Goal: Task Accomplishment & Management: Manage account settings

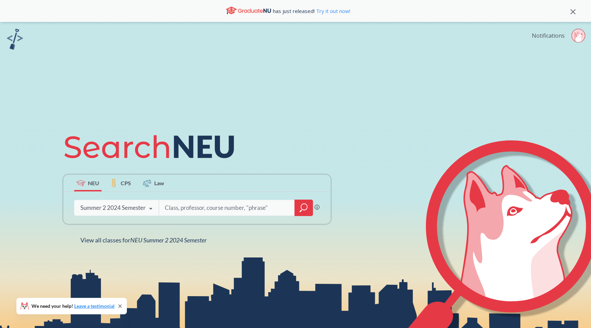
click at [557, 34] on link "Notifications" at bounding box center [548, 36] width 33 height 8
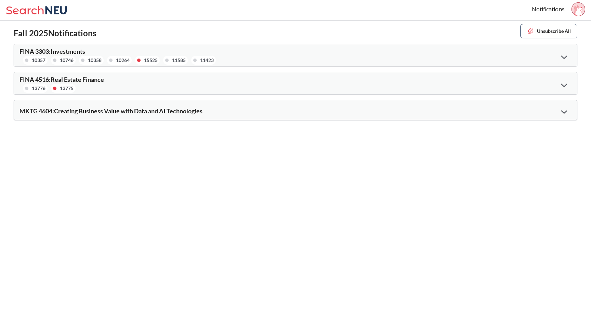
click at [565, 56] on icon at bounding box center [565, 57] width 6 height 4
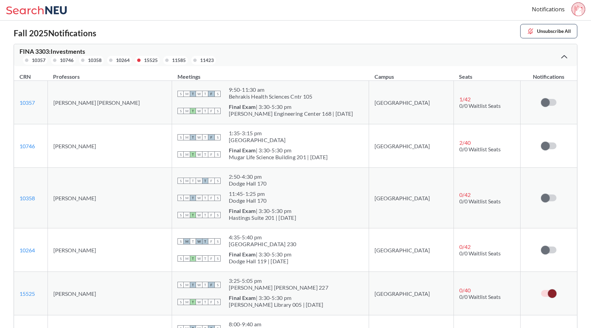
click at [567, 56] on icon at bounding box center [565, 57] width 6 height 4
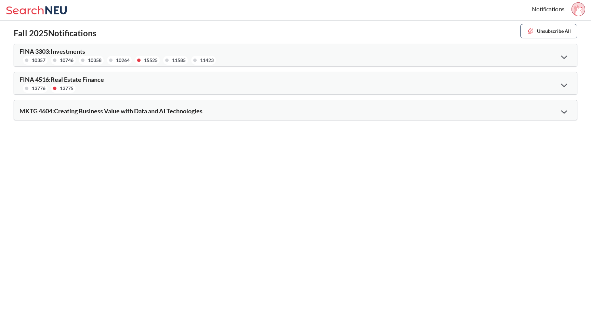
click at [566, 88] on div at bounding box center [564, 85] width 15 height 14
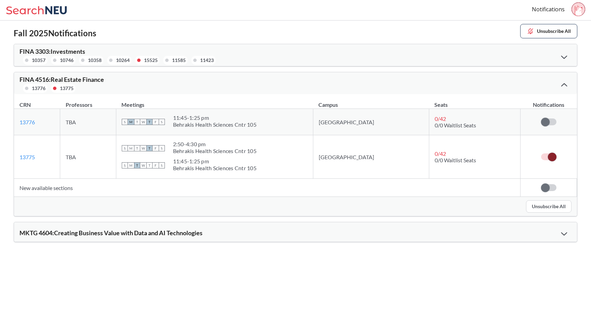
click at [565, 82] on div at bounding box center [564, 85] width 15 height 14
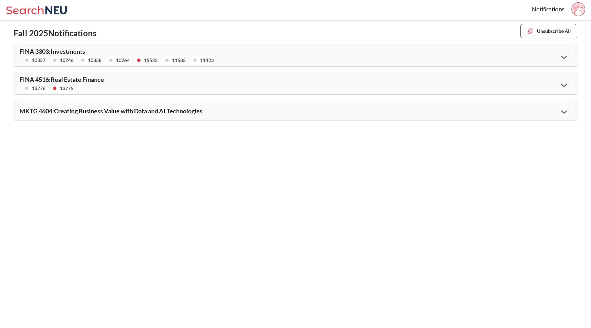
click at [560, 113] on div at bounding box center [564, 111] width 15 height 14
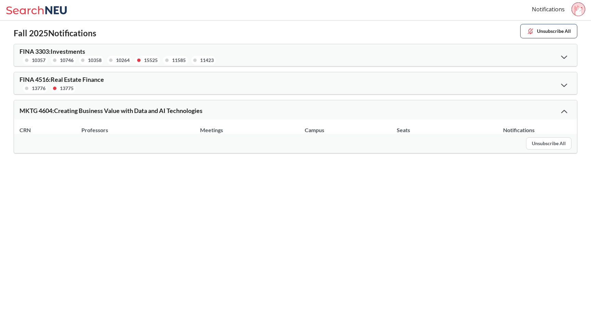
click at [570, 112] on div at bounding box center [564, 111] width 15 height 14
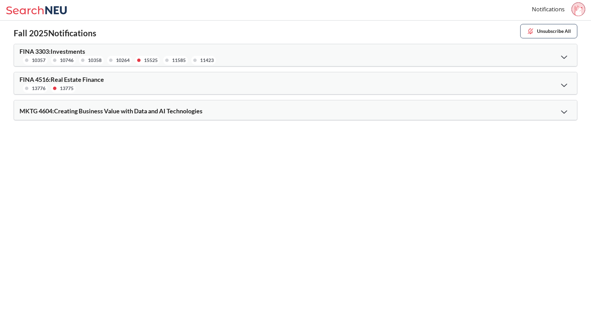
click at [36, 3] on div "Notifications" at bounding box center [295, 10] width 591 height 21
click at [36, 16] on icon at bounding box center [38, 10] width 64 height 14
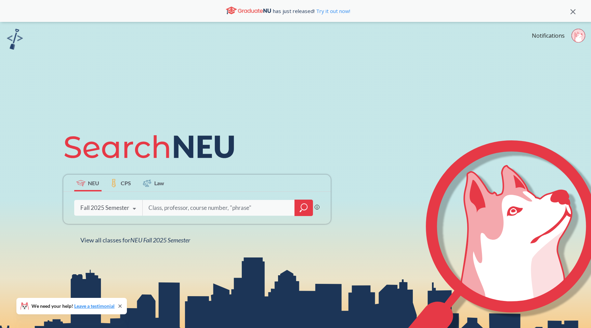
click at [574, 14] on div "has just released! Try it out now!" at bounding box center [295, 11] width 591 height 22
click at [574, 12] on icon at bounding box center [573, 11] width 5 height 5
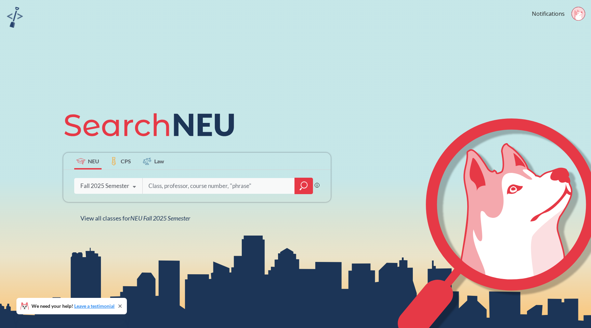
click at [201, 185] on input "search" at bounding box center [219, 186] width 142 height 14
type input "FINA 3303"
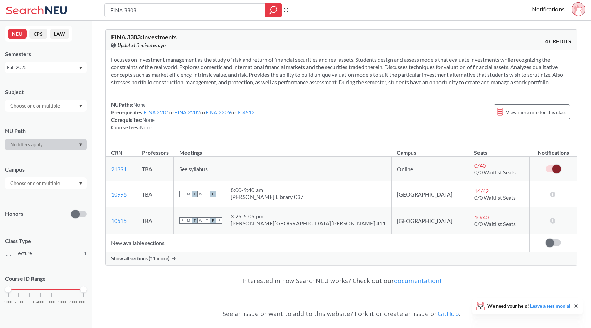
click at [144, 262] on div "Show all sections (11 more)" at bounding box center [342, 258] width 472 height 13
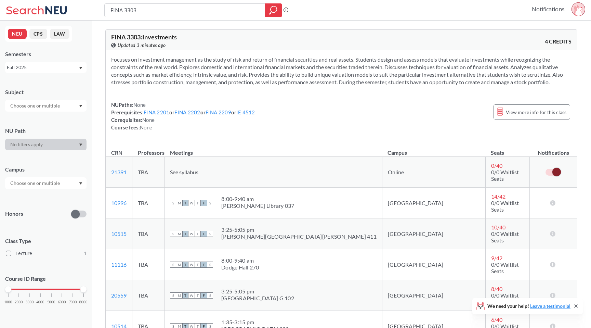
click at [555, 10] on link "Notifications" at bounding box center [548, 9] width 33 height 8
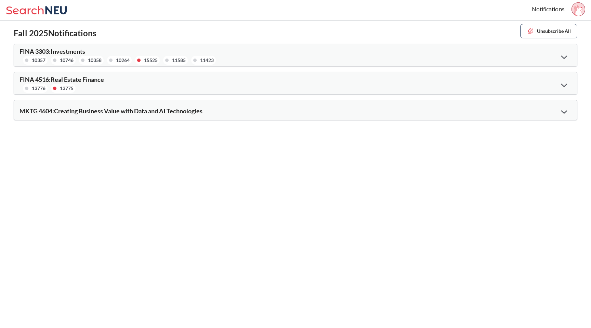
click at [69, 51] on span "FINA 3303 : Investments" at bounding box center [53, 52] width 66 height 8
click at [567, 61] on div at bounding box center [564, 57] width 15 height 14
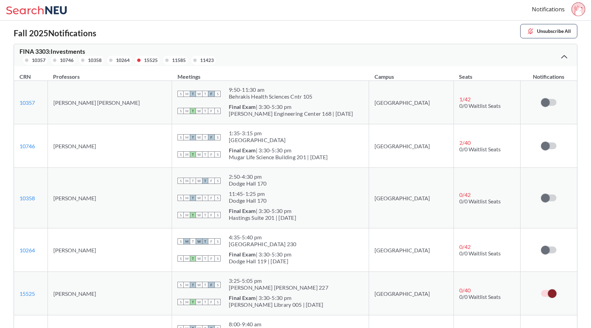
click at [551, 292] on span at bounding box center [552, 293] width 9 height 9
click at [541, 290] on input "checkbox" at bounding box center [541, 290] width 0 height 0
click at [561, 56] on div at bounding box center [564, 57] width 15 height 14
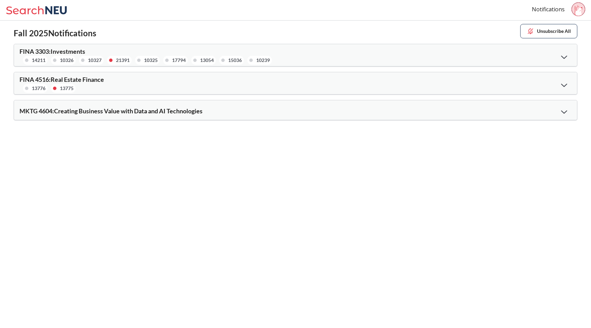
click at [566, 61] on div at bounding box center [564, 57] width 15 height 14
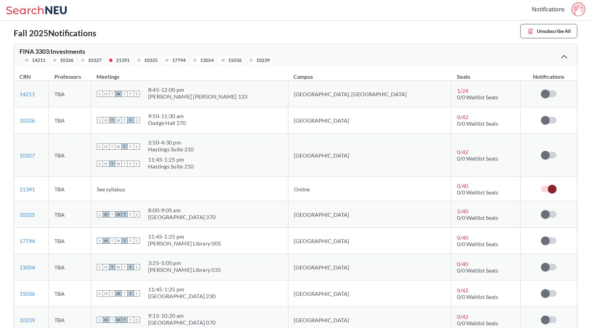
click at [564, 53] on div at bounding box center [564, 57] width 15 height 14
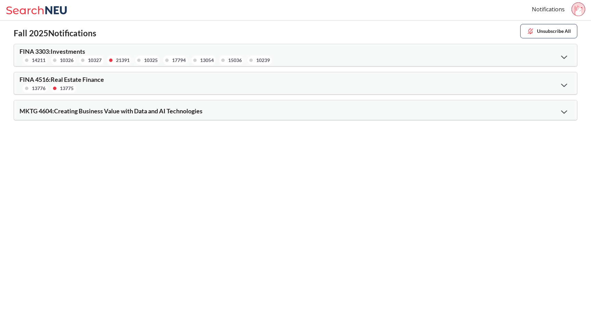
click at [561, 111] on div at bounding box center [564, 111] width 15 height 14
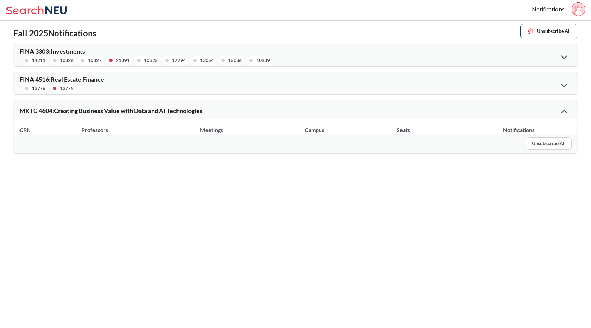
click at [561, 111] on div at bounding box center [564, 111] width 15 height 14
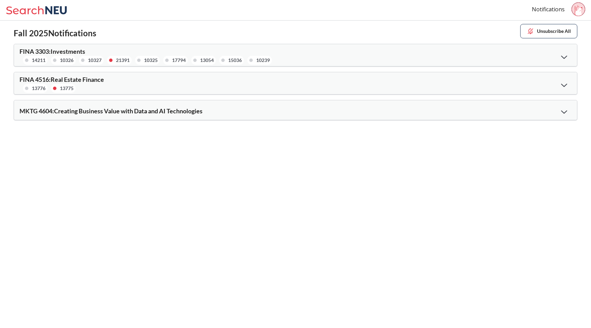
click at [567, 113] on icon at bounding box center [565, 112] width 6 height 4
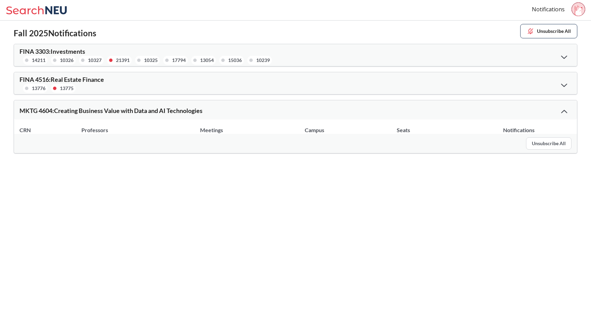
click at [555, 142] on button "Unsubscribe All" at bounding box center [549, 143] width 46 height 12
click at [546, 143] on button "Unsubscribe All" at bounding box center [549, 143] width 46 height 12
